Goal: Task Accomplishment & Management: Manage account settings

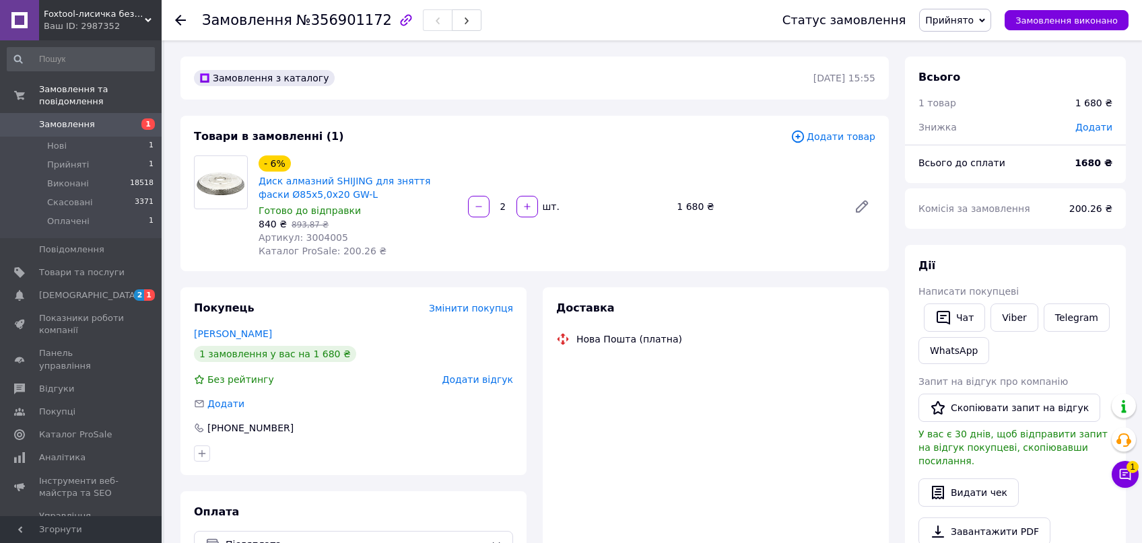
click at [321, 241] on span "Артикул: 3004005" at bounding box center [304, 237] width 90 height 11
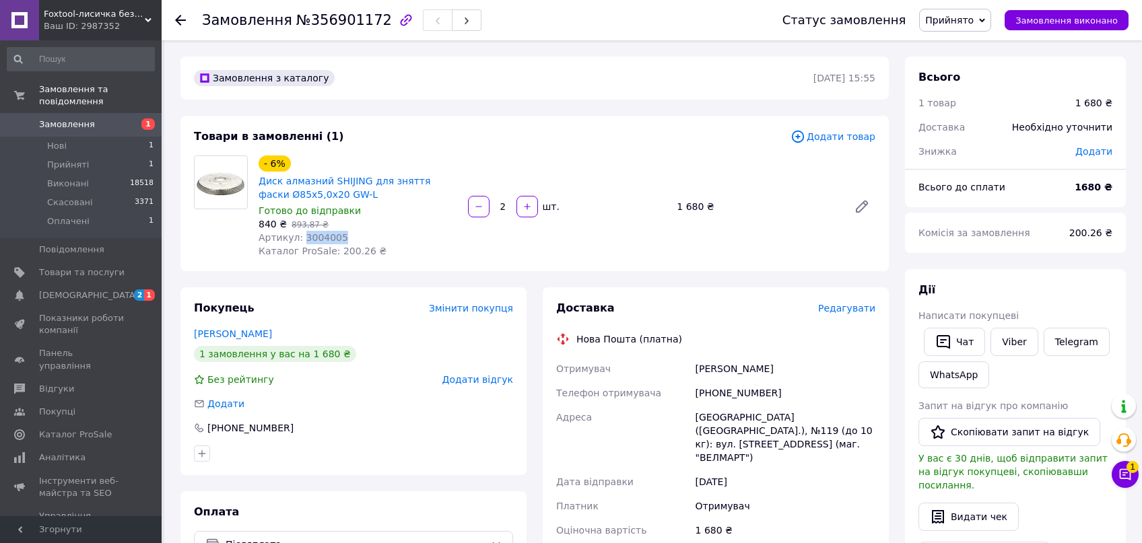
copy span "3004005"
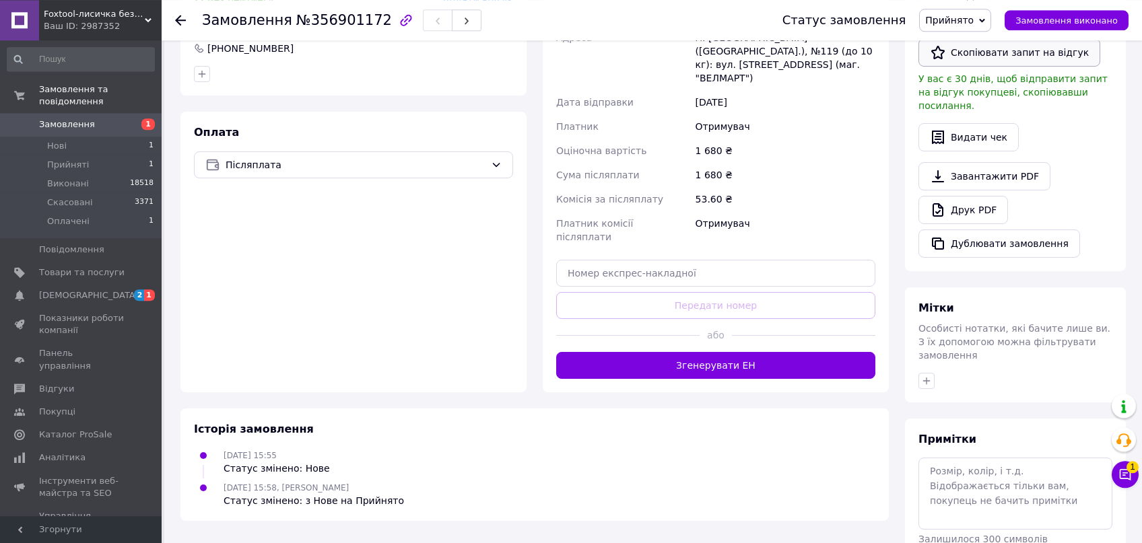
scroll to position [421, 0]
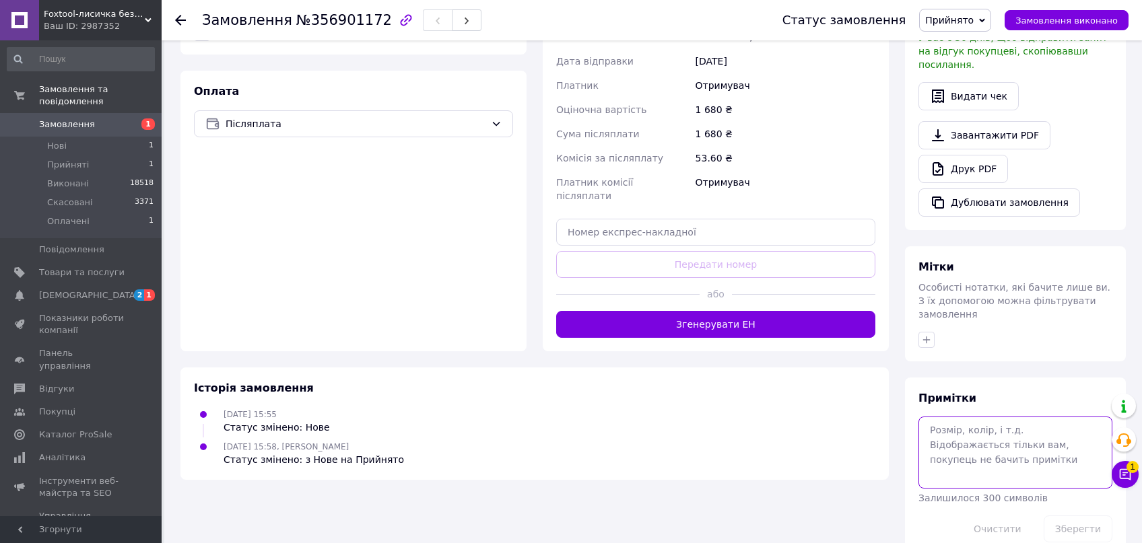
click at [950, 430] on textarea at bounding box center [1016, 452] width 194 height 71
type textarea "уточнюю"
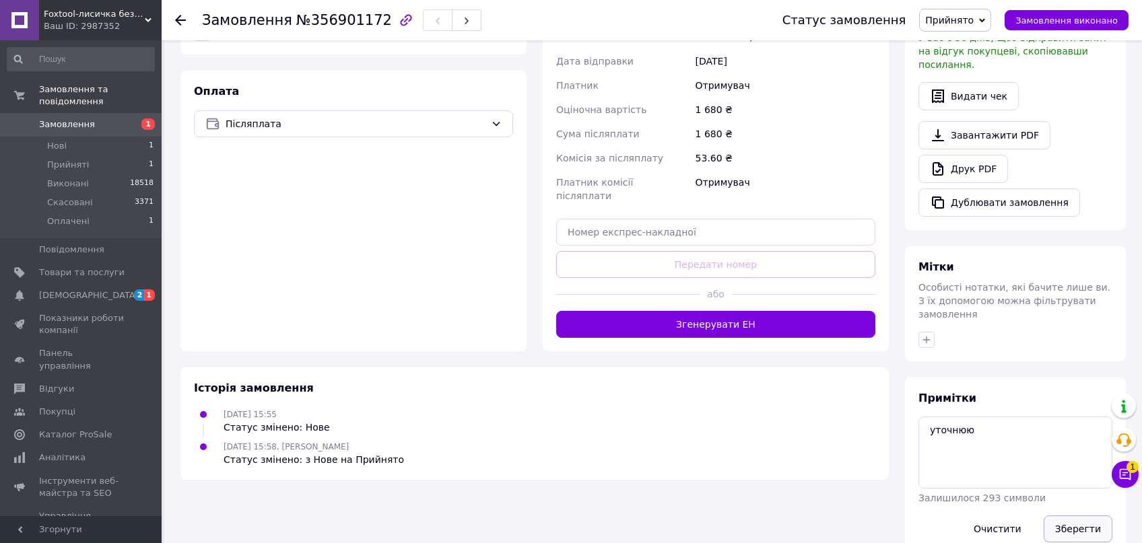
click at [1075, 516] on button "Зберегти" at bounding box center [1078, 529] width 69 height 27
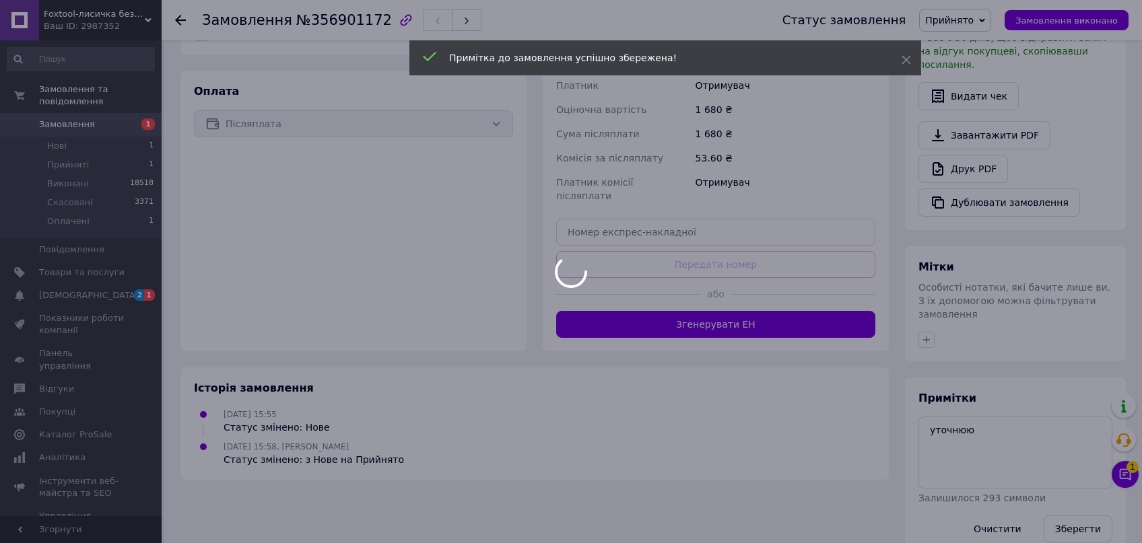
click at [1120, 477] on body "Foxtool-лисичка без інструменту не лишить! Ваш ID: 2987352 Сайт Foxtool-лисичка…" at bounding box center [571, 75] width 1142 height 993
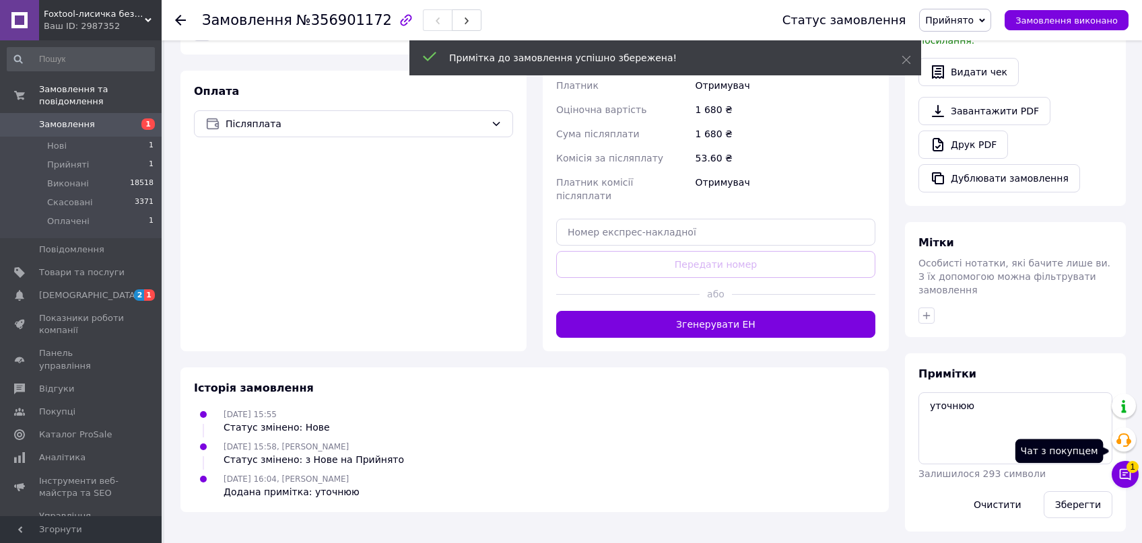
scroll to position [397, 0]
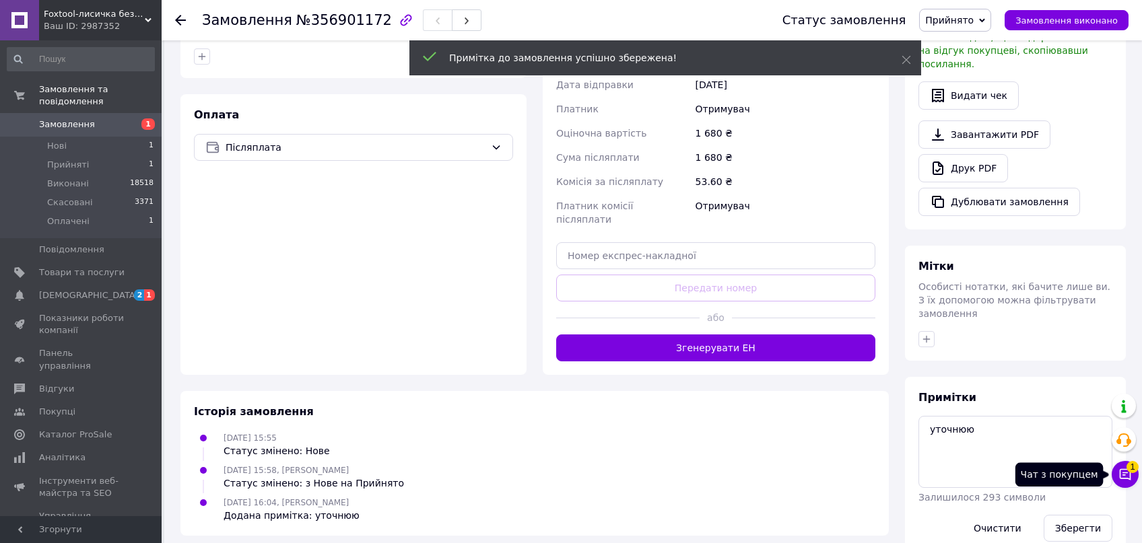
click at [1120, 477] on icon at bounding box center [1125, 474] width 11 height 11
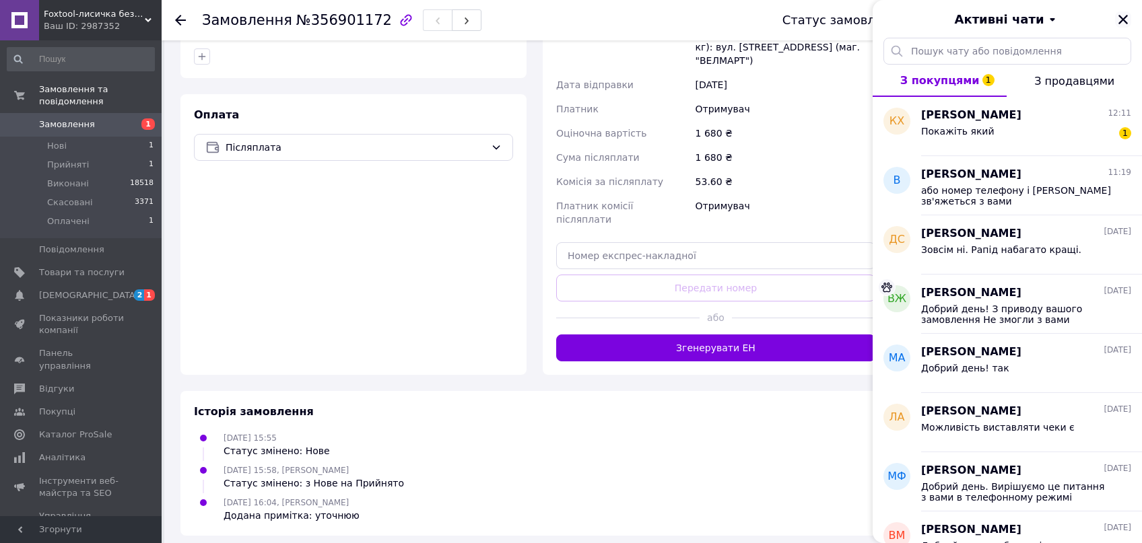
click at [1117, 18] on button "Закрити" at bounding box center [1123, 19] width 16 height 16
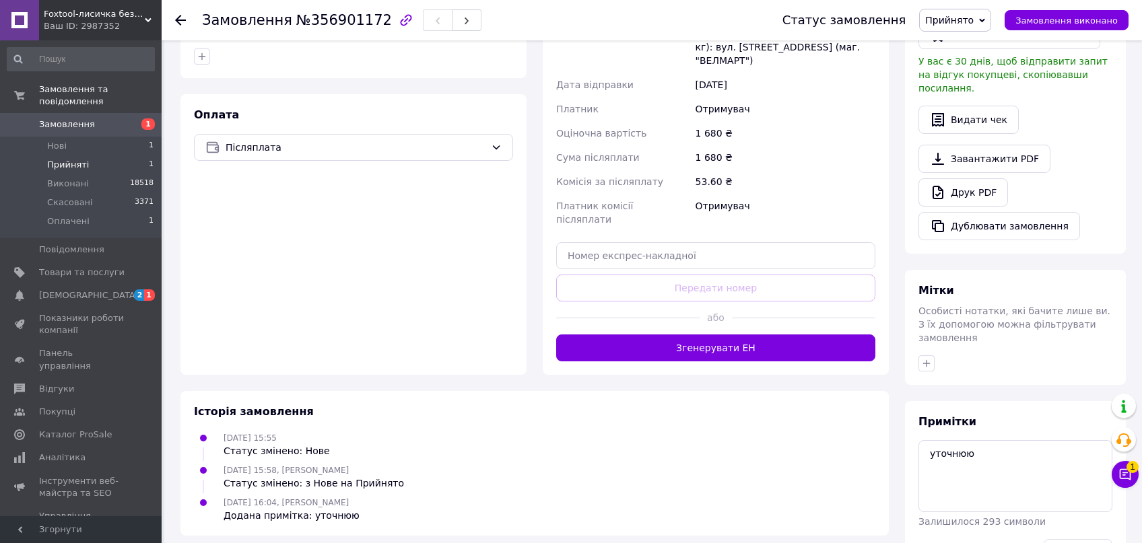
click at [78, 159] on span "Прийняті" at bounding box center [68, 165] width 42 height 12
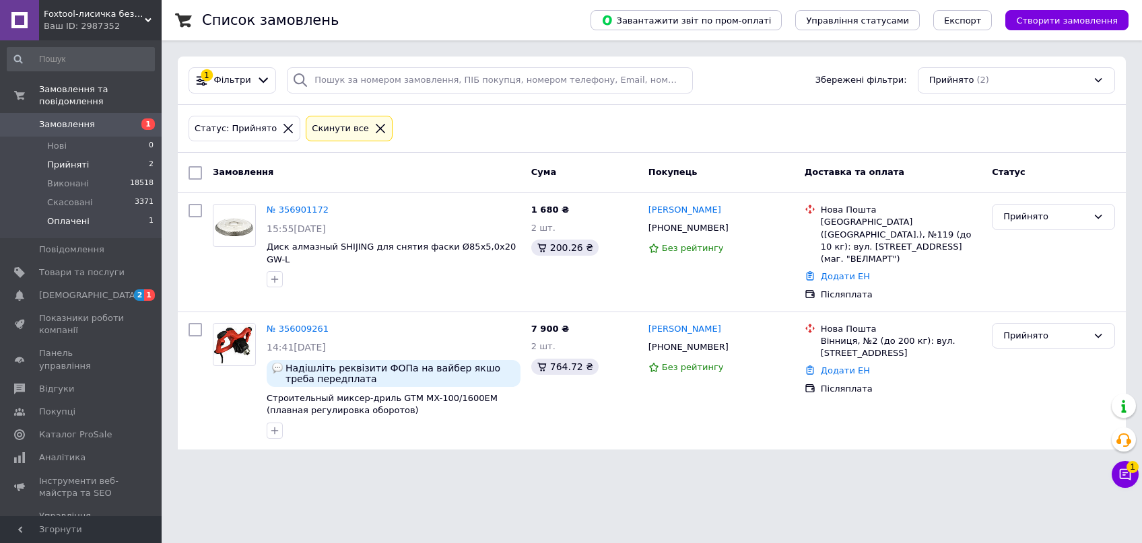
click at [65, 215] on span "Оплачені" at bounding box center [68, 221] width 42 height 12
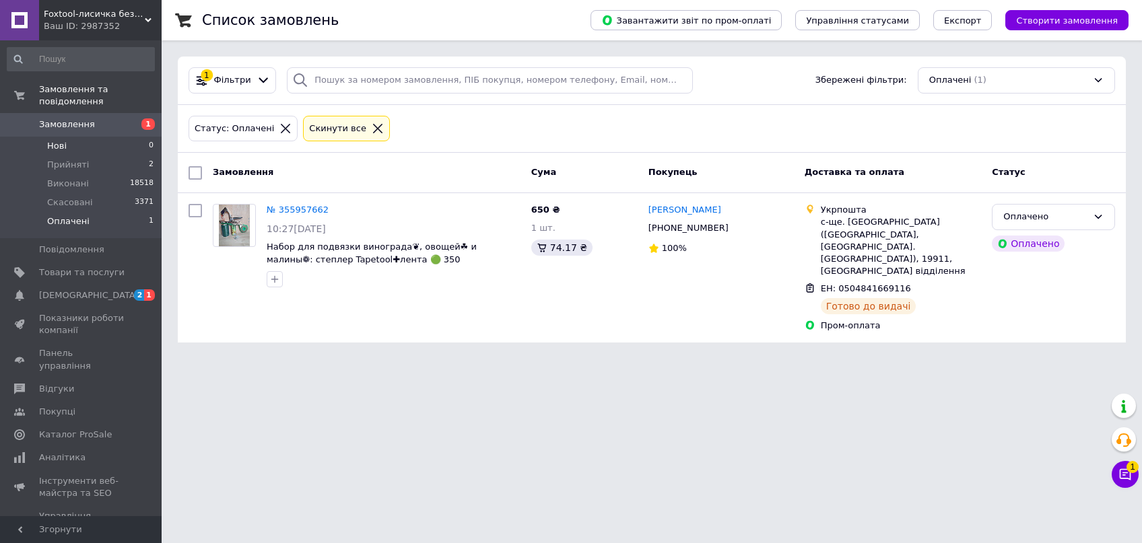
click at [108, 140] on li "Нові 0" at bounding box center [81, 146] width 162 height 19
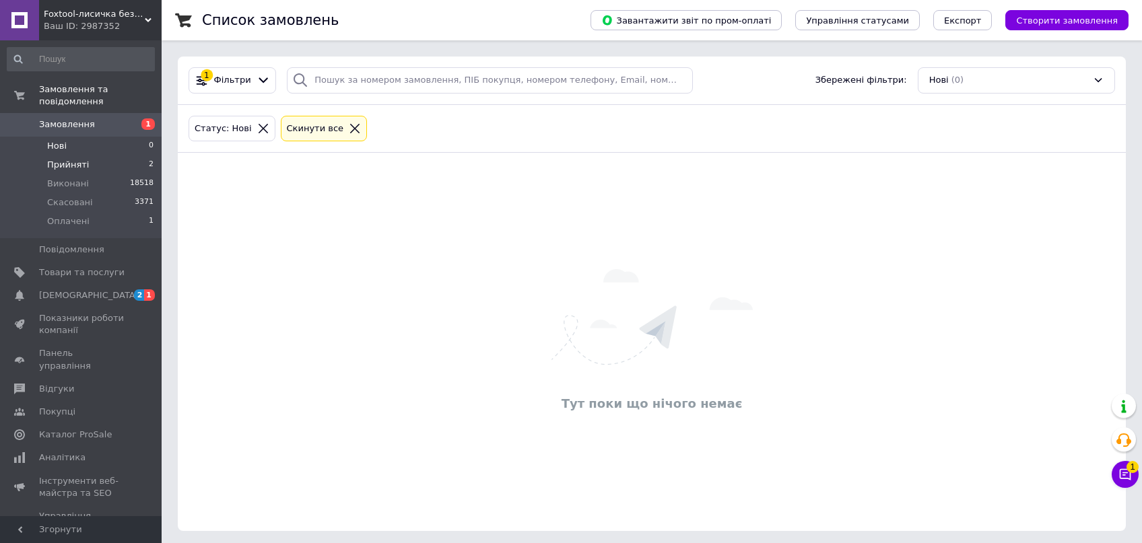
click at [106, 156] on li "Прийняті 2" at bounding box center [81, 165] width 162 height 19
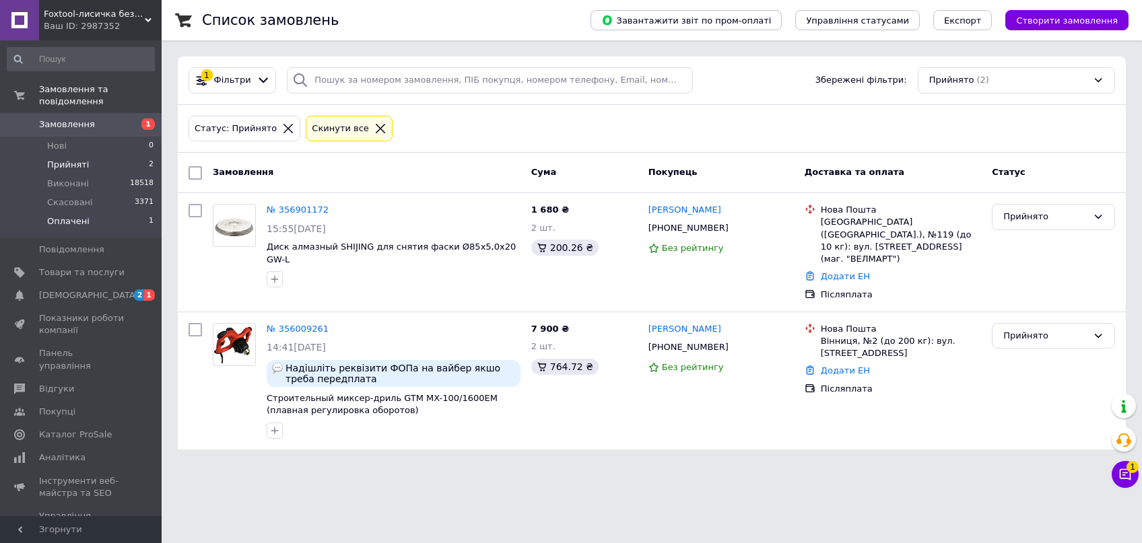
click at [104, 215] on li "Оплачені 1" at bounding box center [81, 225] width 162 height 26
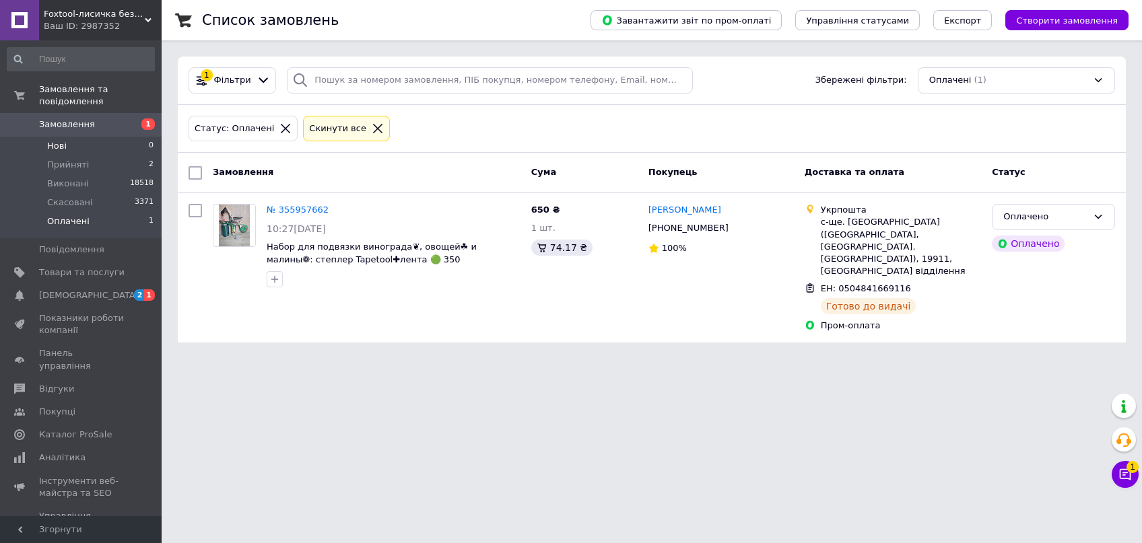
click at [125, 137] on li "Нові 0" at bounding box center [81, 146] width 162 height 19
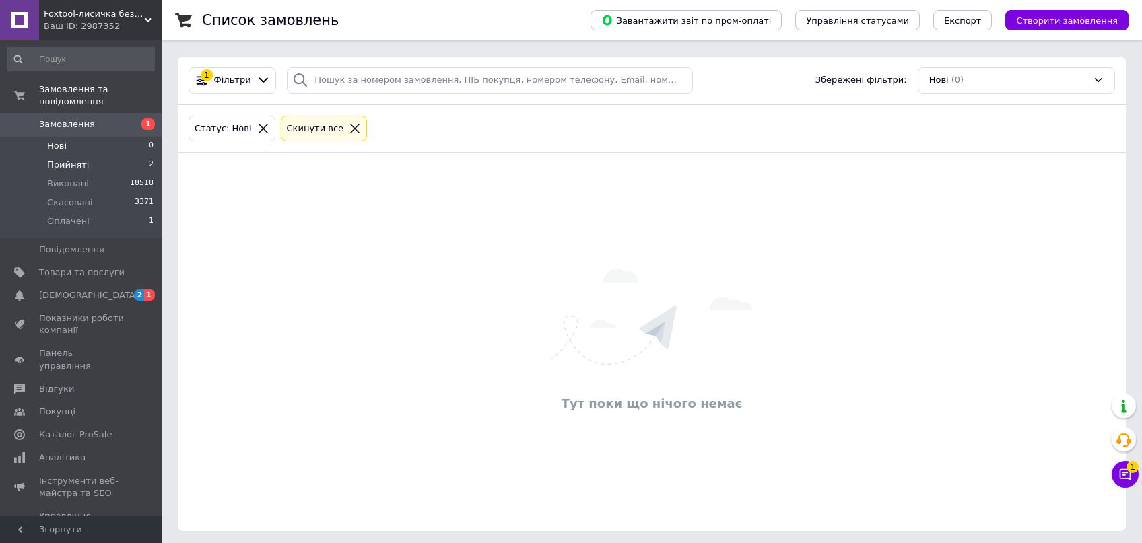
click at [123, 156] on li "Прийняті 2" at bounding box center [81, 165] width 162 height 19
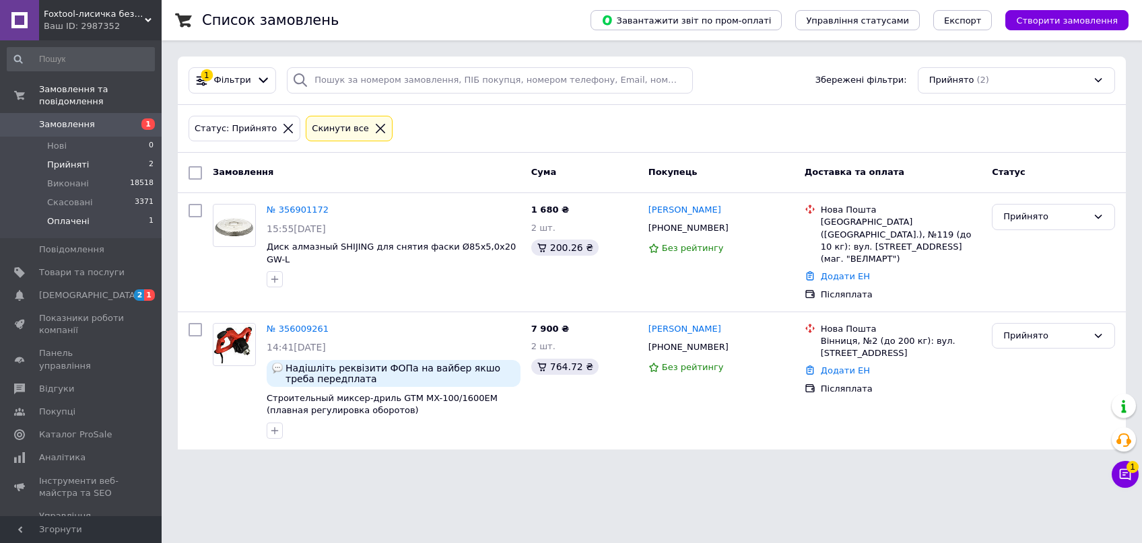
click at [117, 214] on li "Оплачені 1" at bounding box center [81, 225] width 162 height 26
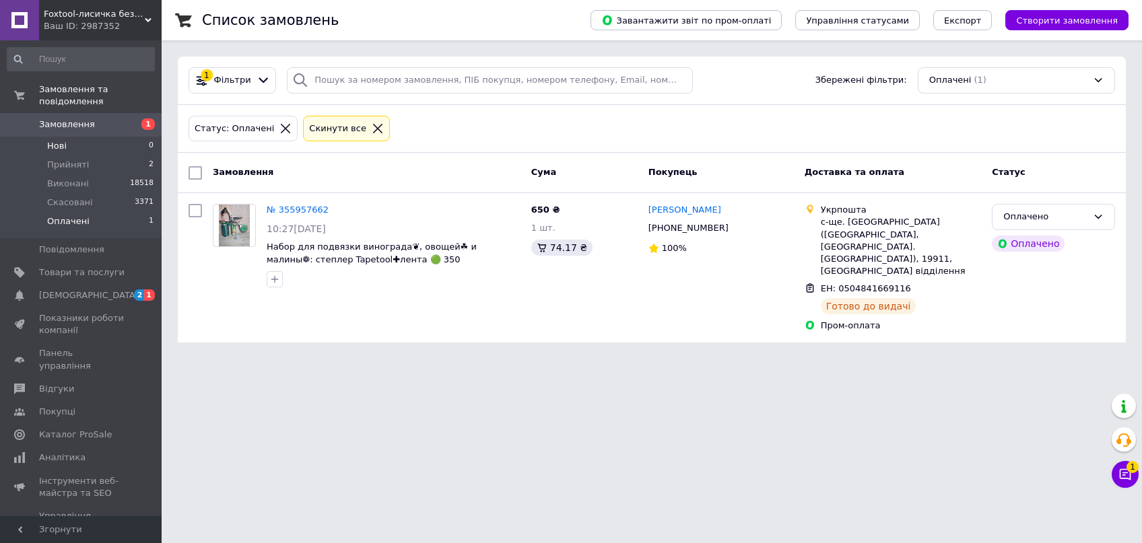
click at [100, 137] on li "Нові 0" at bounding box center [81, 146] width 162 height 19
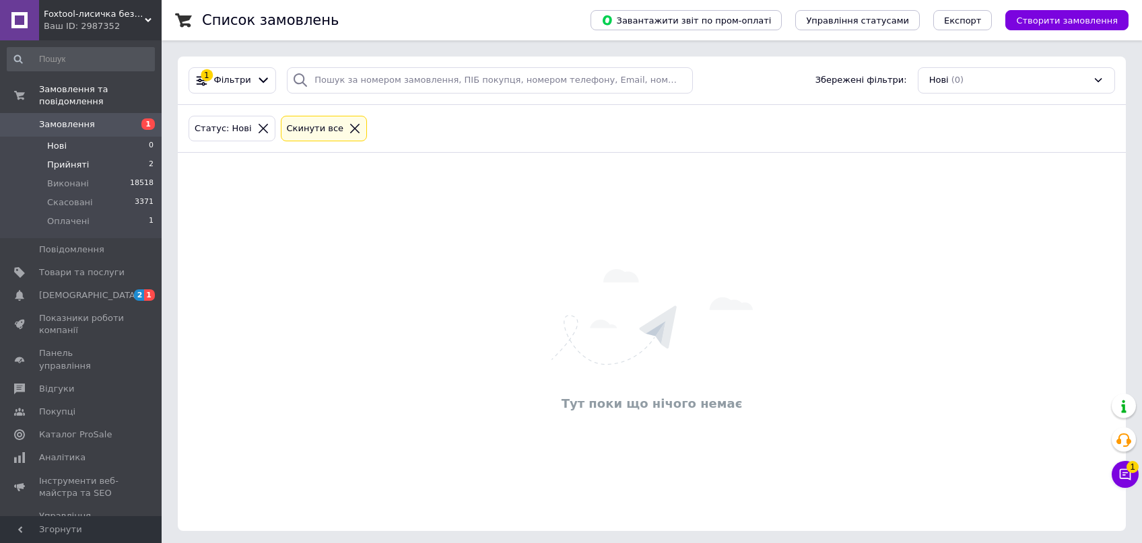
click at [103, 156] on li "Прийняті 2" at bounding box center [81, 165] width 162 height 19
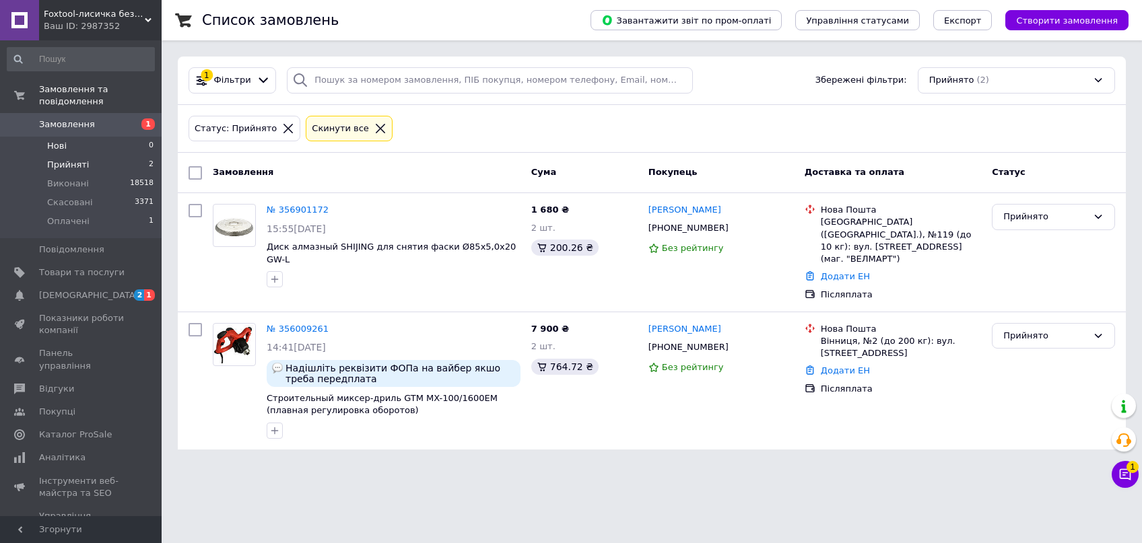
click at [92, 139] on li "Нові 0" at bounding box center [81, 146] width 162 height 19
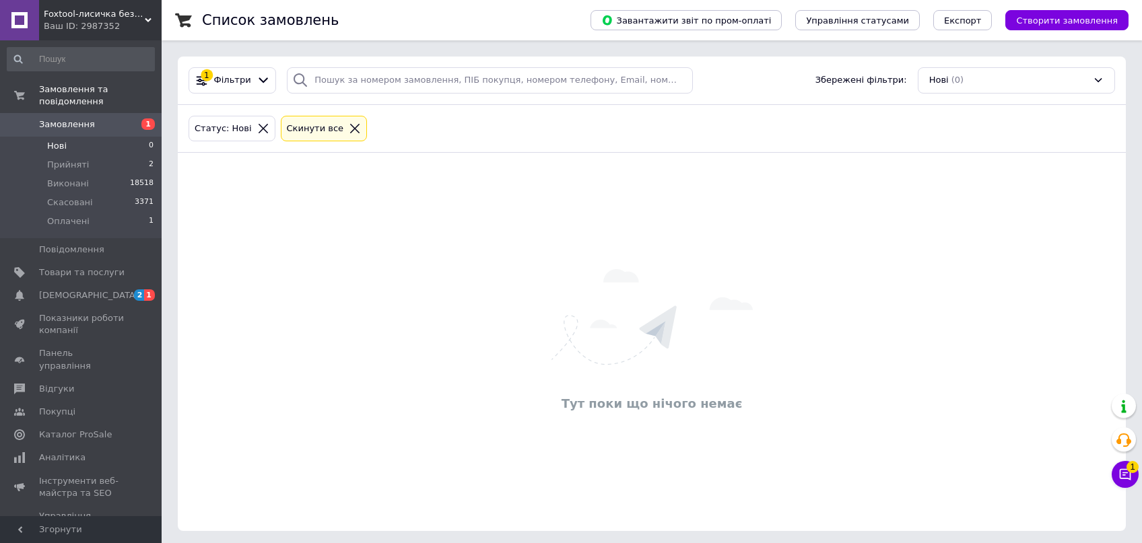
click at [94, 141] on li "Нові 0" at bounding box center [81, 146] width 162 height 19
click at [94, 143] on li "Нові 0" at bounding box center [81, 146] width 162 height 19
click at [94, 156] on li "Прийняті 2" at bounding box center [81, 165] width 162 height 19
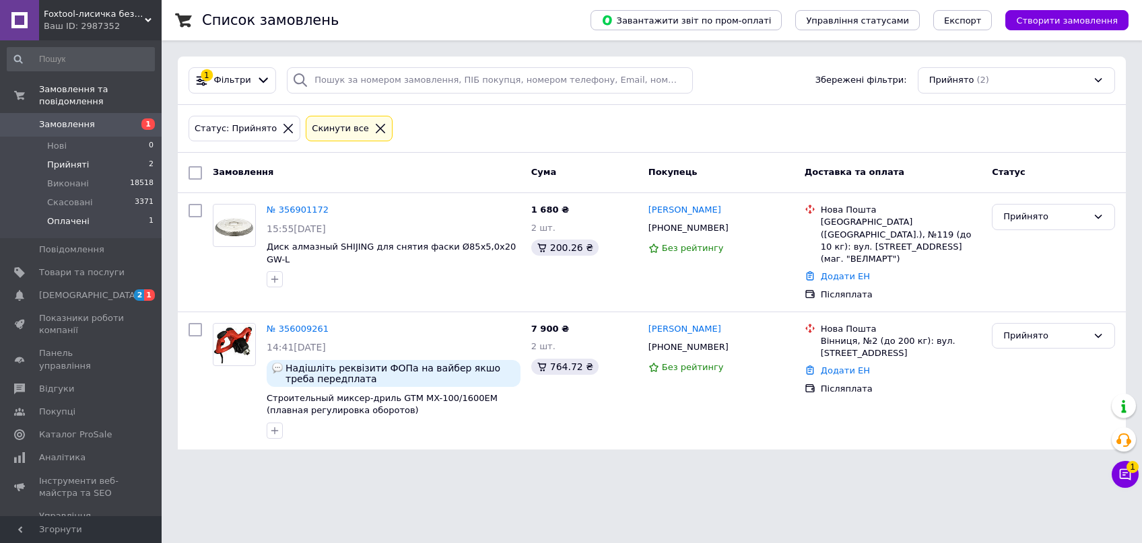
click at [100, 212] on li "Оплачені 1" at bounding box center [81, 225] width 162 height 26
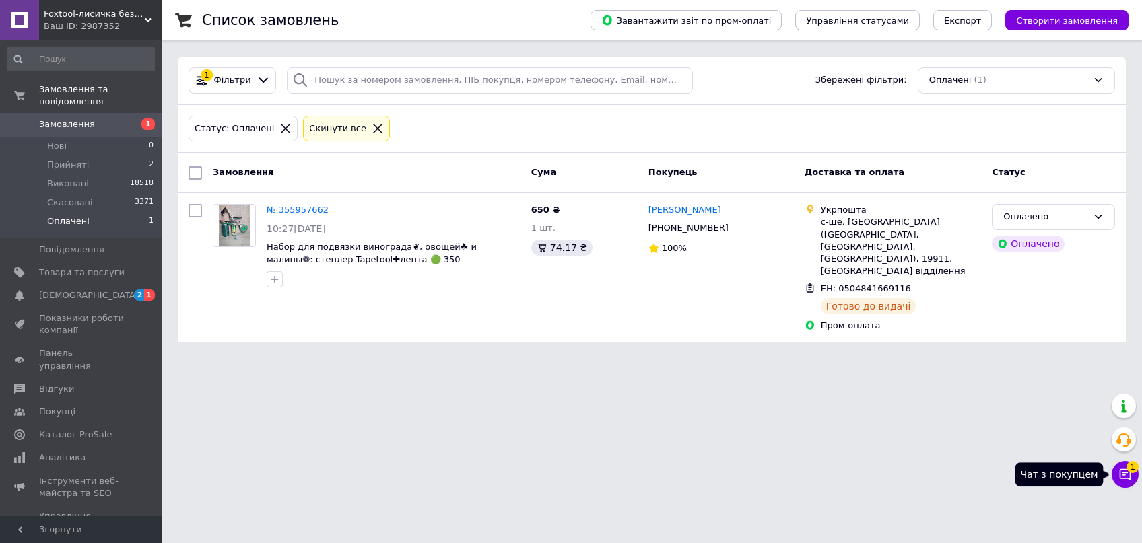
click at [1118, 479] on button "Чат з покупцем 1" at bounding box center [1125, 474] width 27 height 27
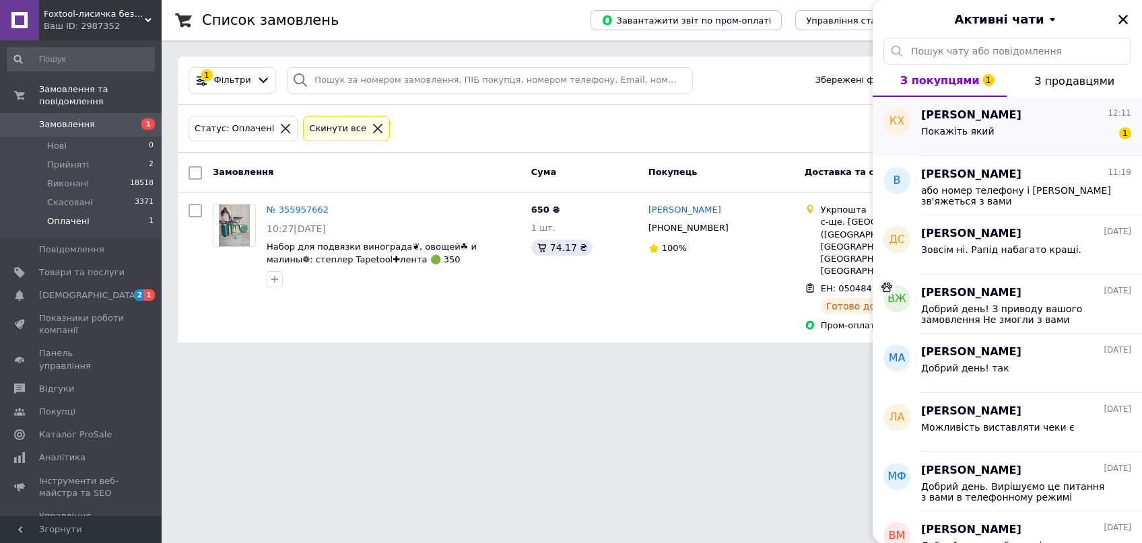
click at [1018, 121] on span "[PERSON_NAME]" at bounding box center [971, 115] width 100 height 15
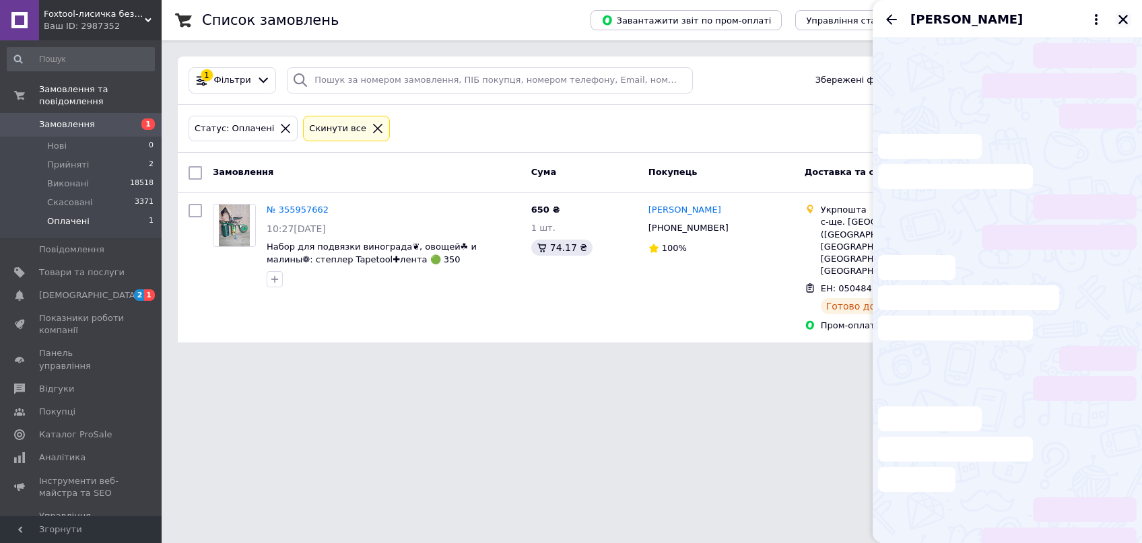
click at [1119, 23] on icon "Закрити" at bounding box center [1123, 19] width 12 height 12
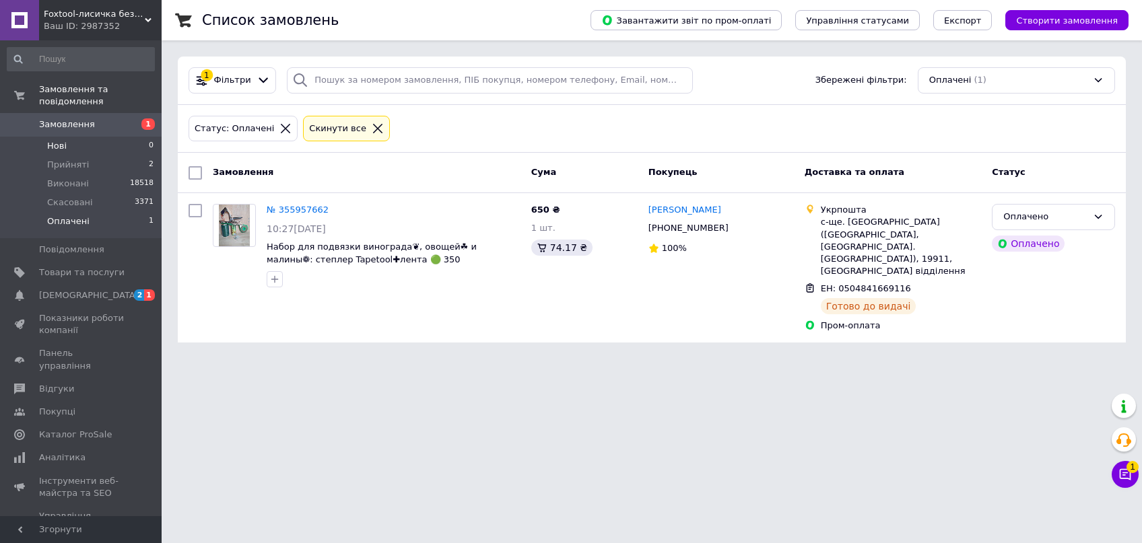
click at [104, 137] on li "Нові 0" at bounding box center [81, 146] width 162 height 19
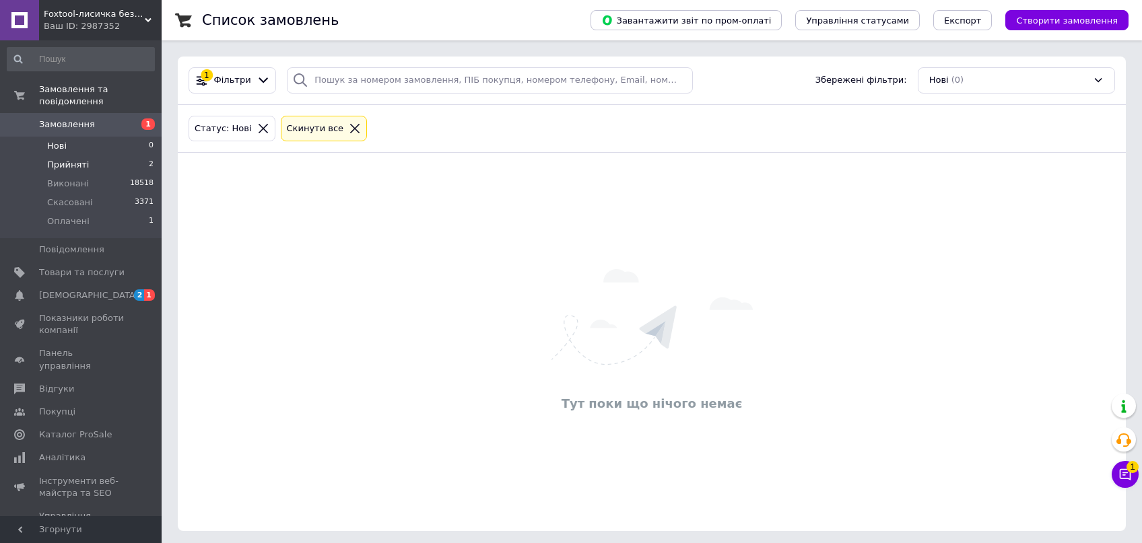
click at [110, 156] on li "Прийняті 2" at bounding box center [81, 165] width 162 height 19
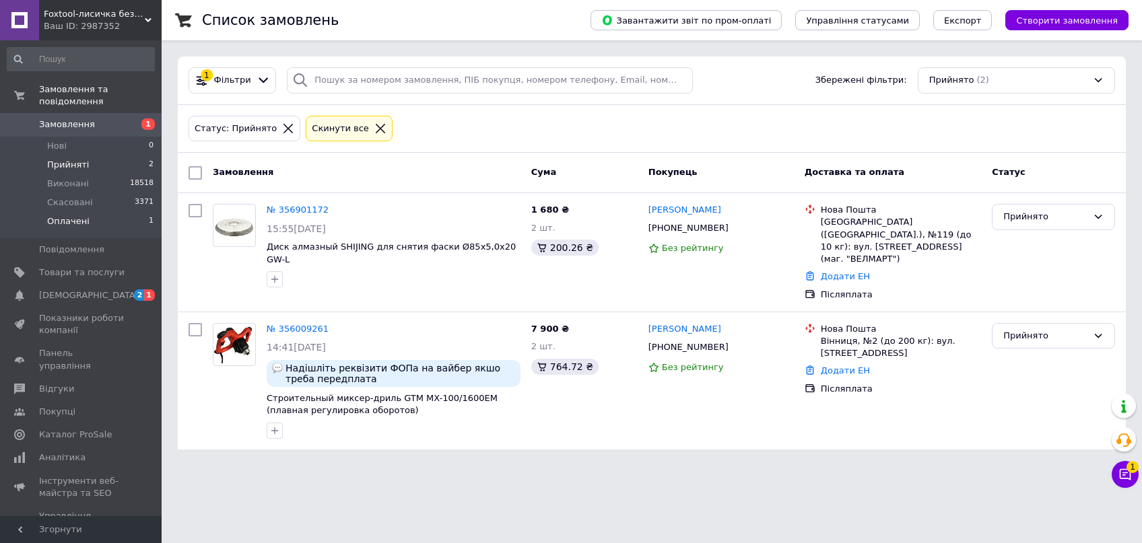
click at [121, 214] on li "Оплачені 1" at bounding box center [81, 225] width 162 height 26
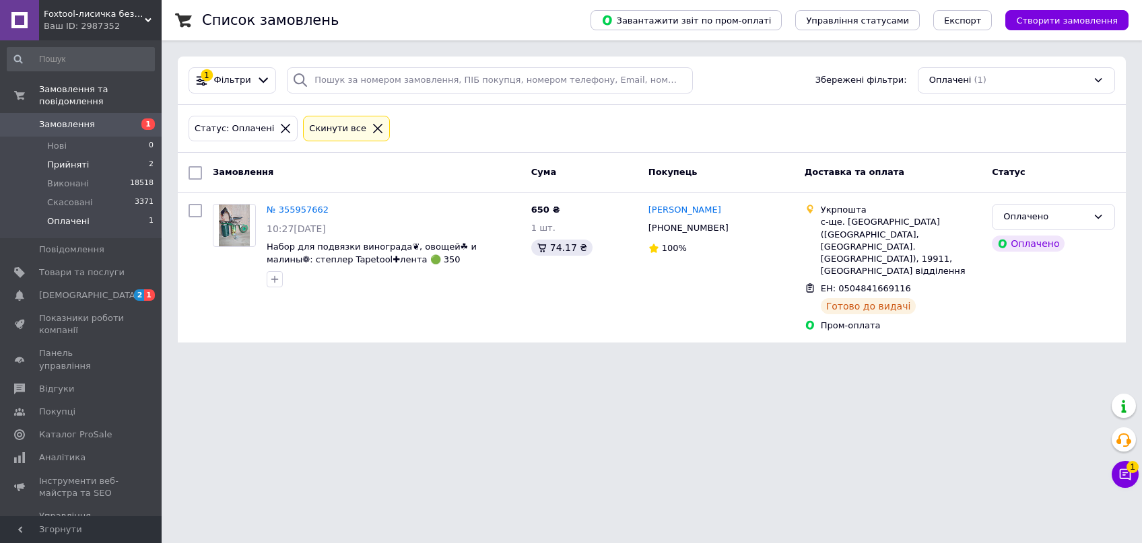
click at [102, 156] on li "Прийняті 2" at bounding box center [81, 165] width 162 height 19
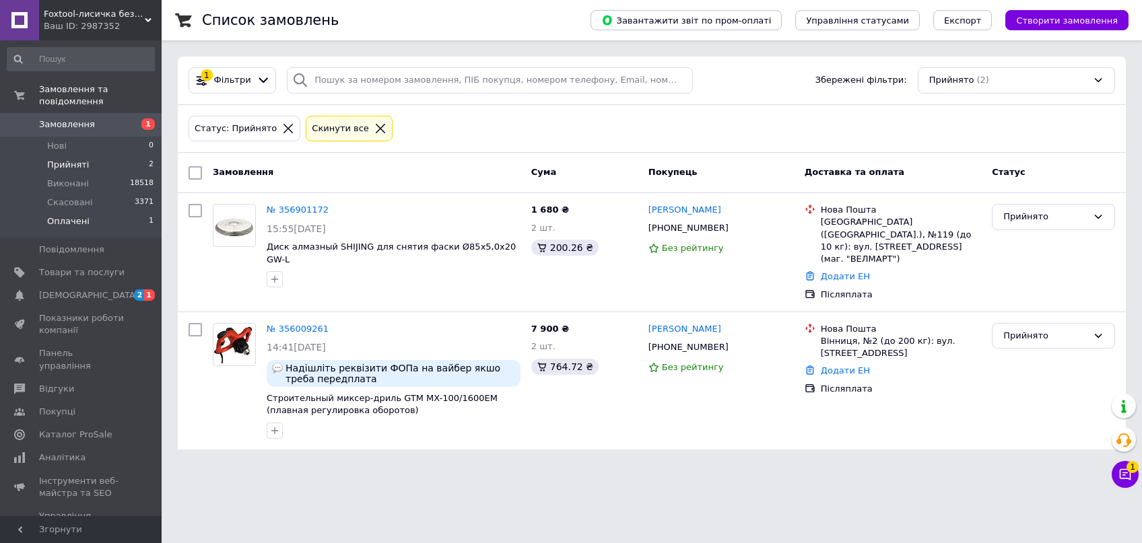
click at [74, 215] on span "Оплачені" at bounding box center [68, 221] width 42 height 12
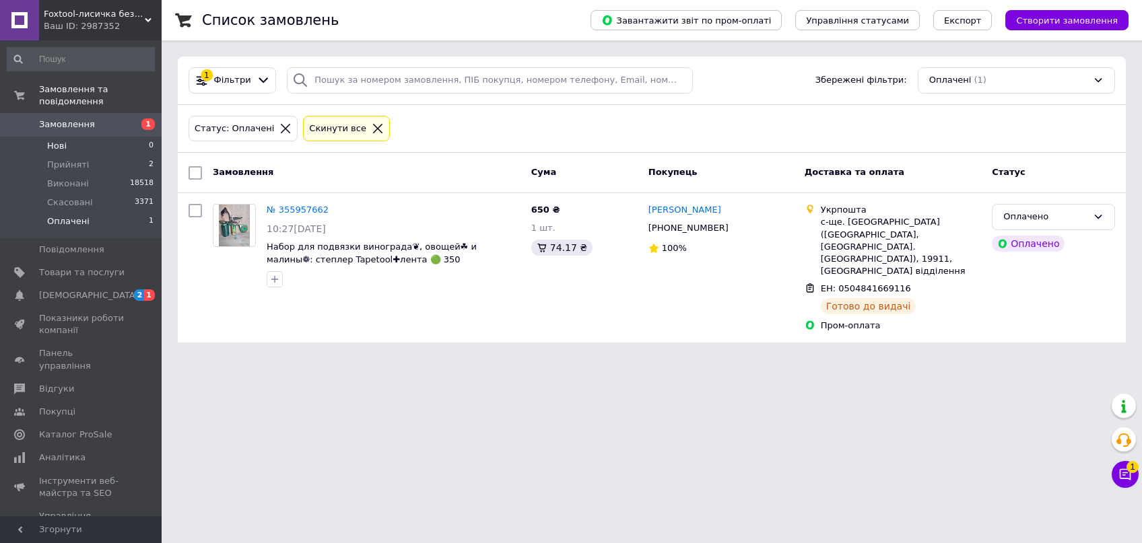
click at [84, 137] on li "Нові 0" at bounding box center [81, 146] width 162 height 19
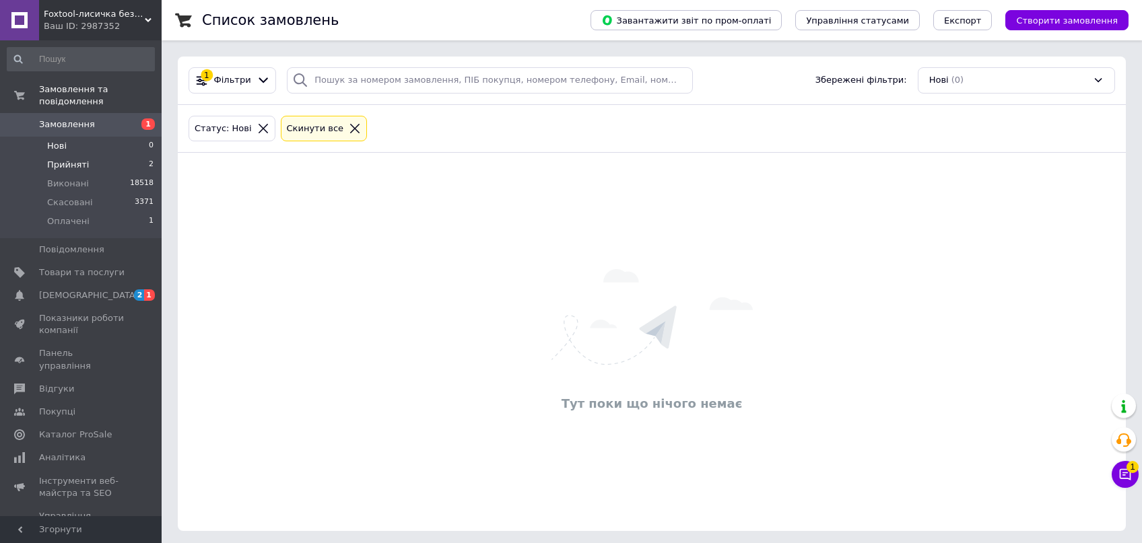
click at [86, 156] on li "Прийняті 2" at bounding box center [81, 165] width 162 height 19
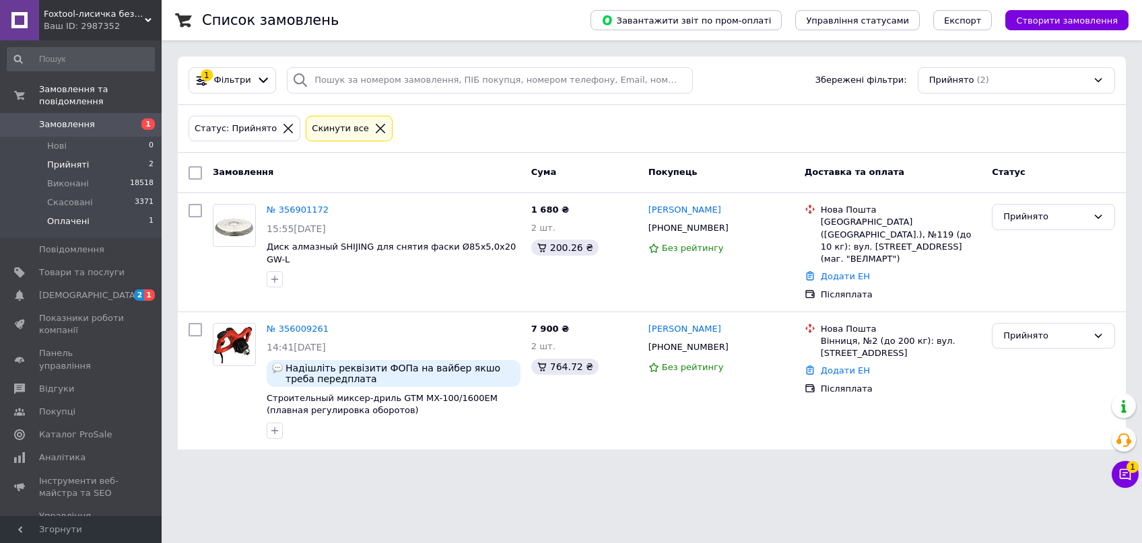
click at [92, 217] on li "Оплачені 1" at bounding box center [81, 225] width 162 height 26
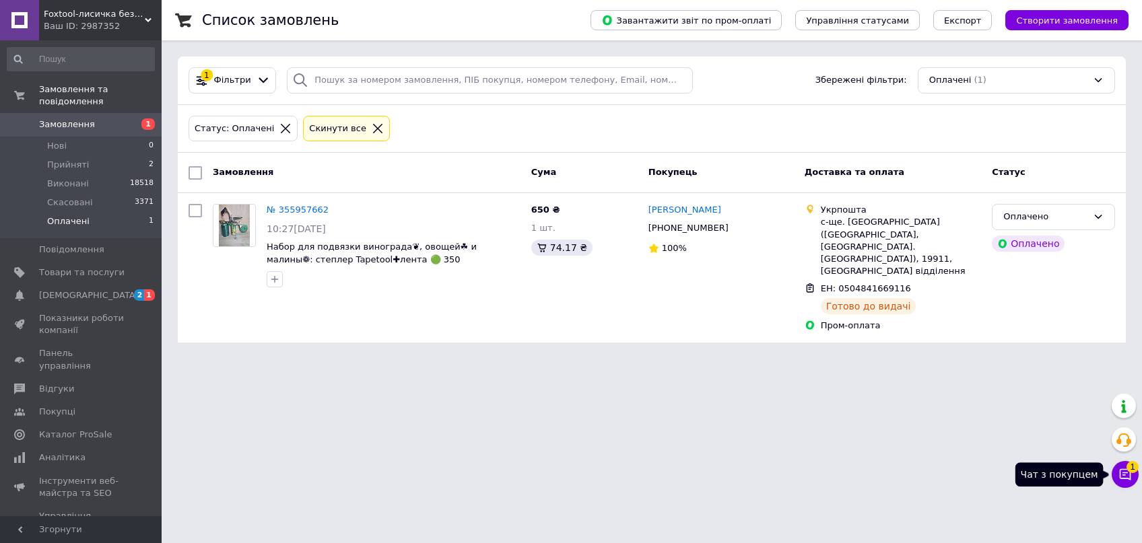
click at [1121, 471] on icon at bounding box center [1125, 474] width 13 height 13
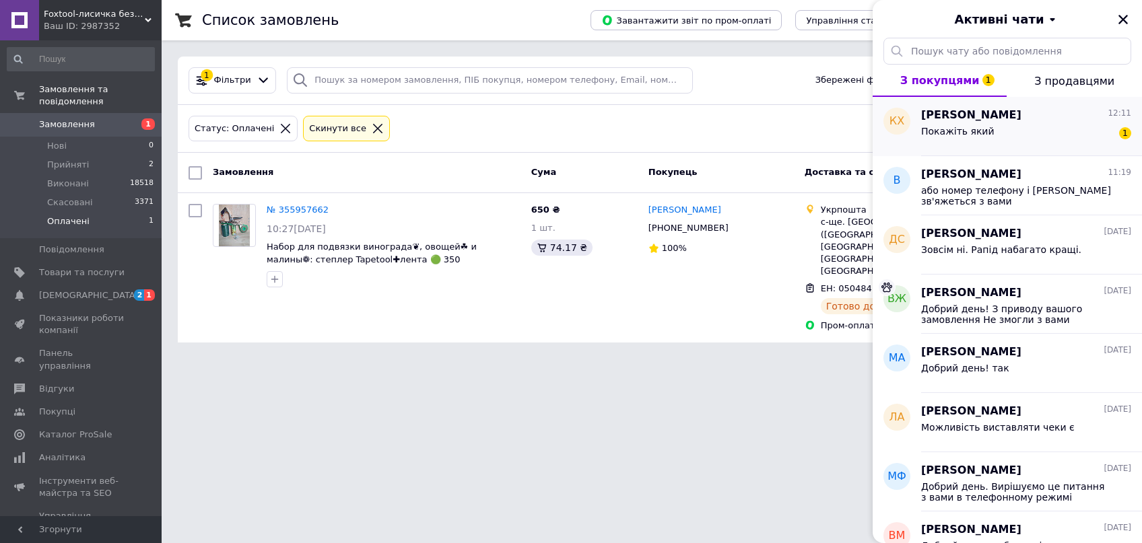
click at [992, 123] on div "Покажіть який 1" at bounding box center [1026, 134] width 210 height 22
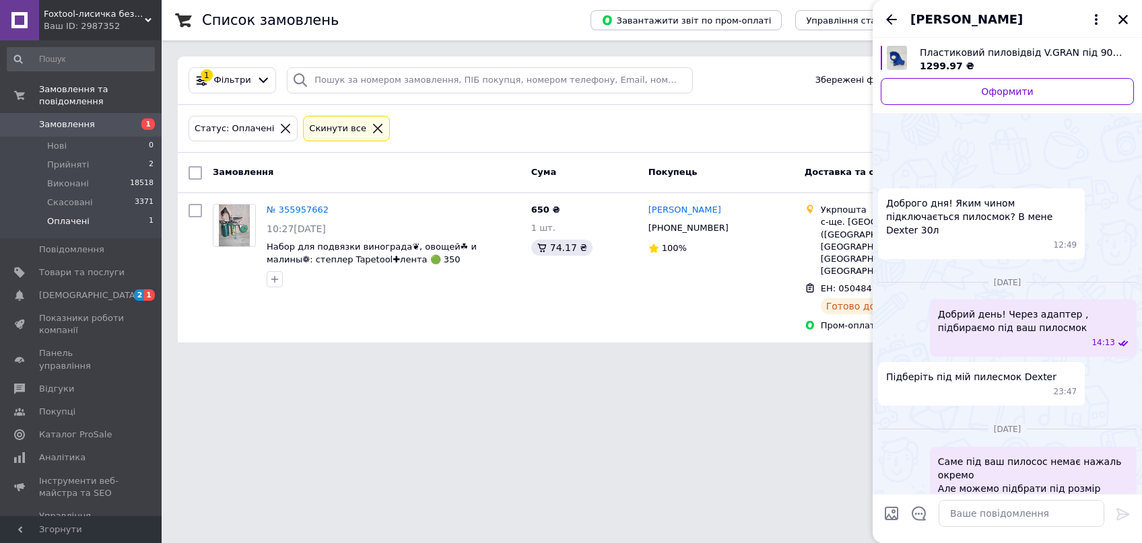
scroll to position [107, 0]
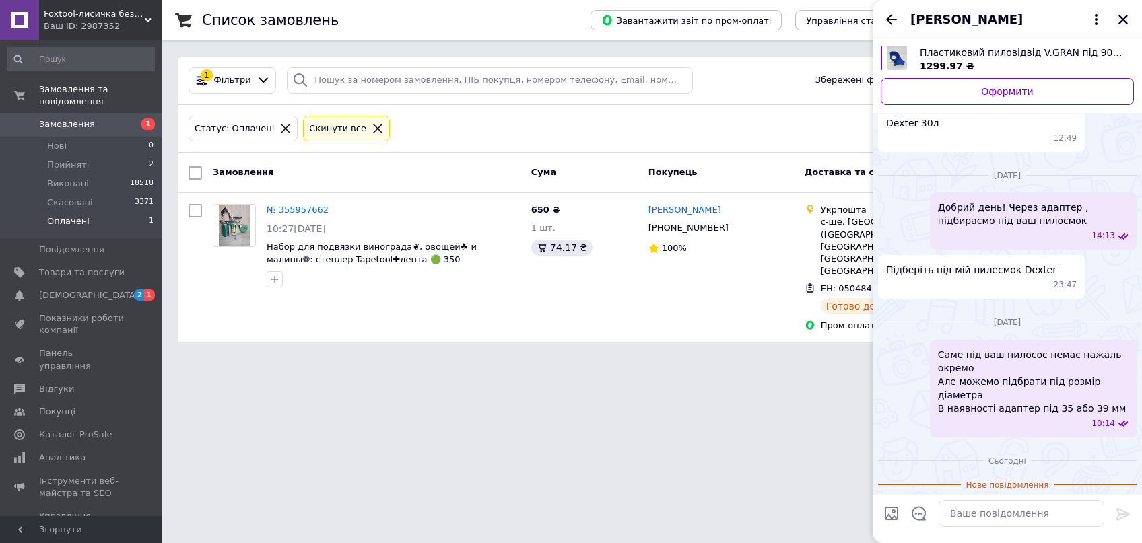
click at [1127, 23] on div "[PERSON_NAME]" at bounding box center [1007, 19] width 269 height 38
click at [98, 156] on li "Прийняті 2" at bounding box center [81, 165] width 162 height 19
